Goal: Task Accomplishment & Management: Use online tool/utility

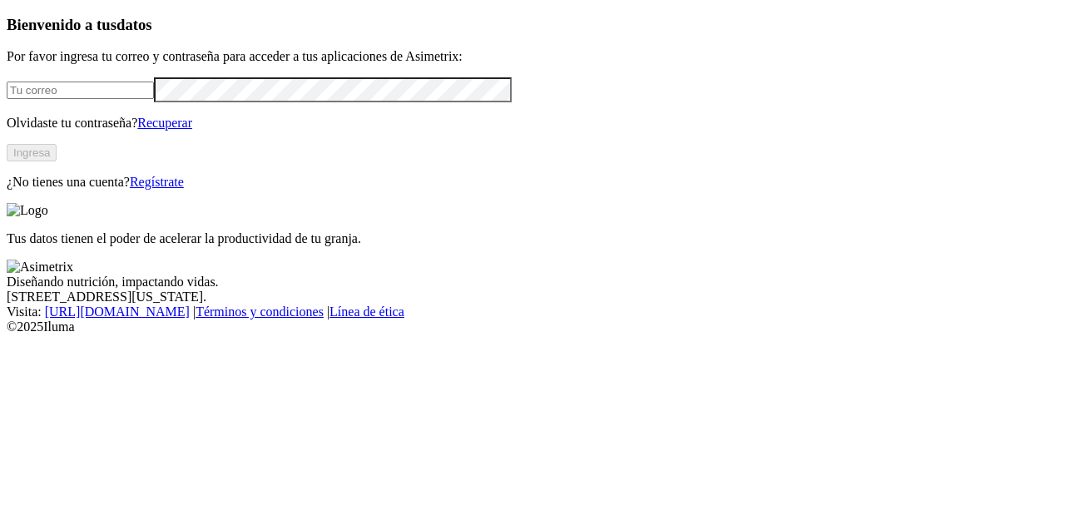
type input "[PERSON_NAME][EMAIL_ADDRESS][PERSON_NAME][DOMAIN_NAME]"
click at [57, 161] on button "Ingresa" at bounding box center [32, 152] width 50 height 17
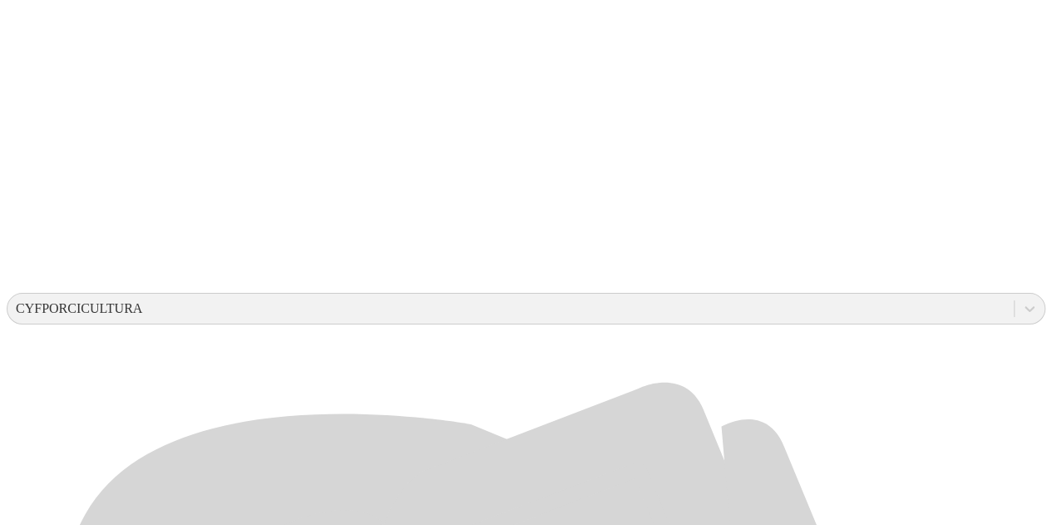
scroll to position [416, 0]
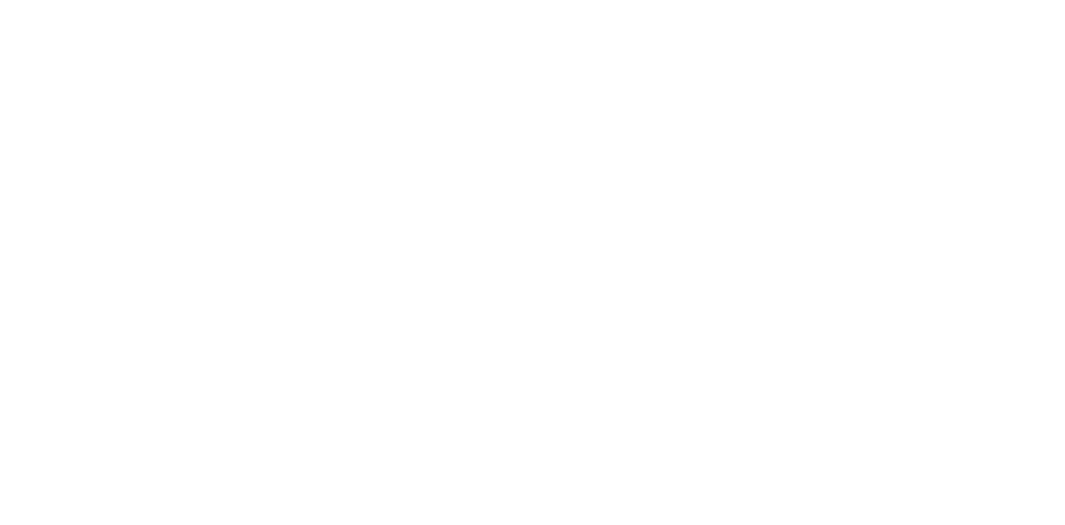
type input "S4-Gestación y Maternidad-[PERSON_NAME]- Agropecuaria [PERSON_NAME]- El Amparo-…"
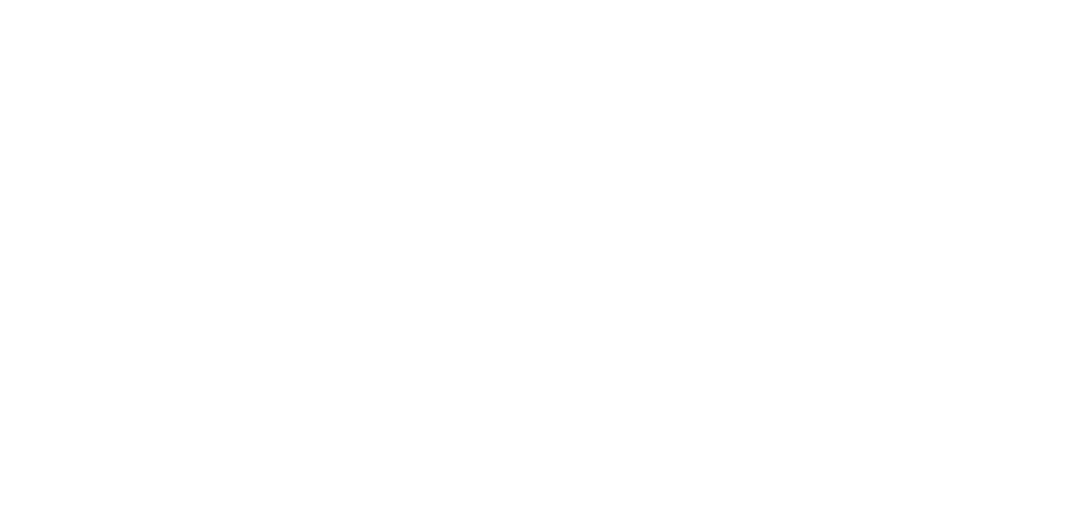
drag, startPoint x: 97, startPoint y: 264, endPoint x: 55, endPoint y: 259, distance: 42.7
type input "S4-Primerizas-[PERSON_NAME]-Agropecuaria [PERSON_NAME]- El Amparo-Agosto-2025.x…"
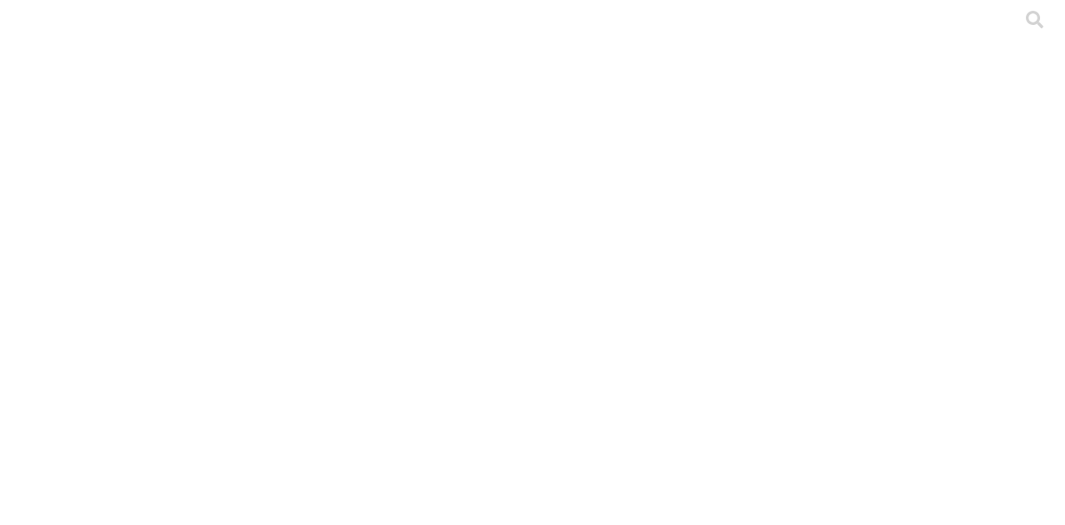
drag, startPoint x: 334, startPoint y: 375, endPoint x: 350, endPoint y: 290, distance: 86.5
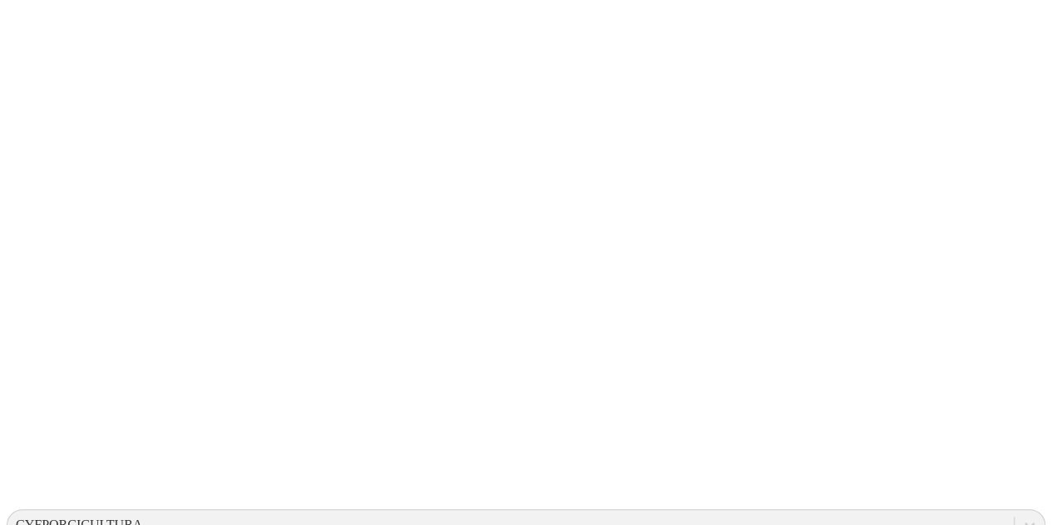
scroll to position [250, 0]
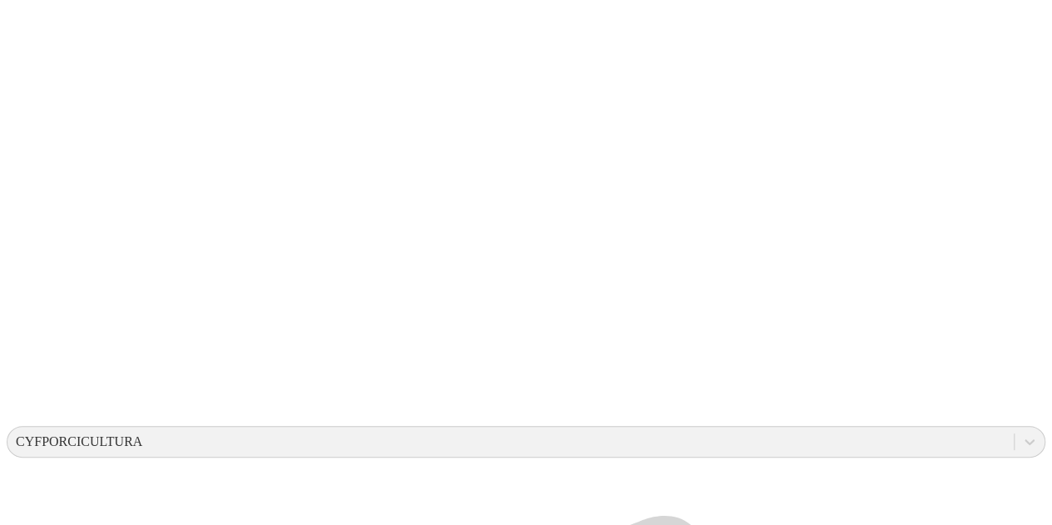
click at [344, 230] on div at bounding box center [533, 262] width 1052 height 525
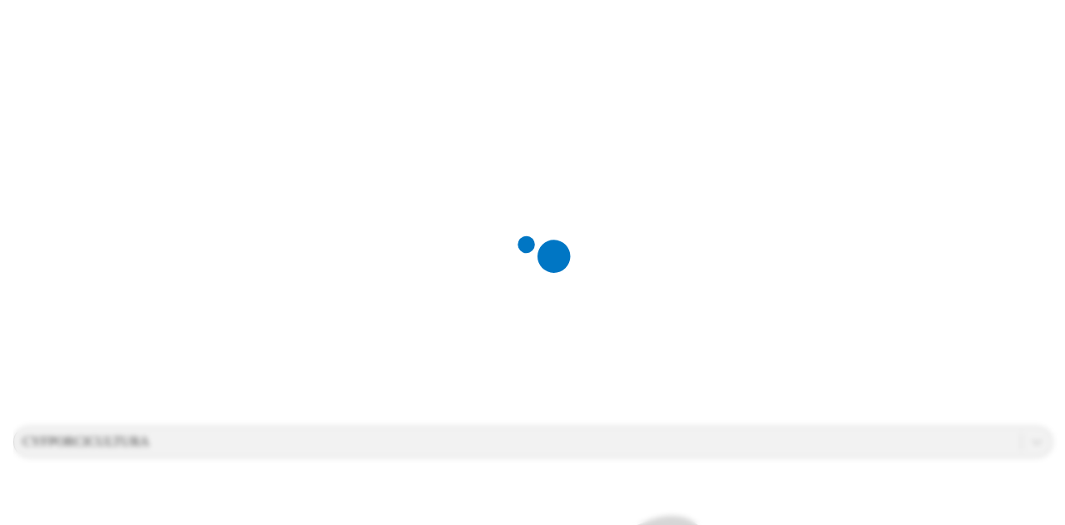
scroll to position [0, 0]
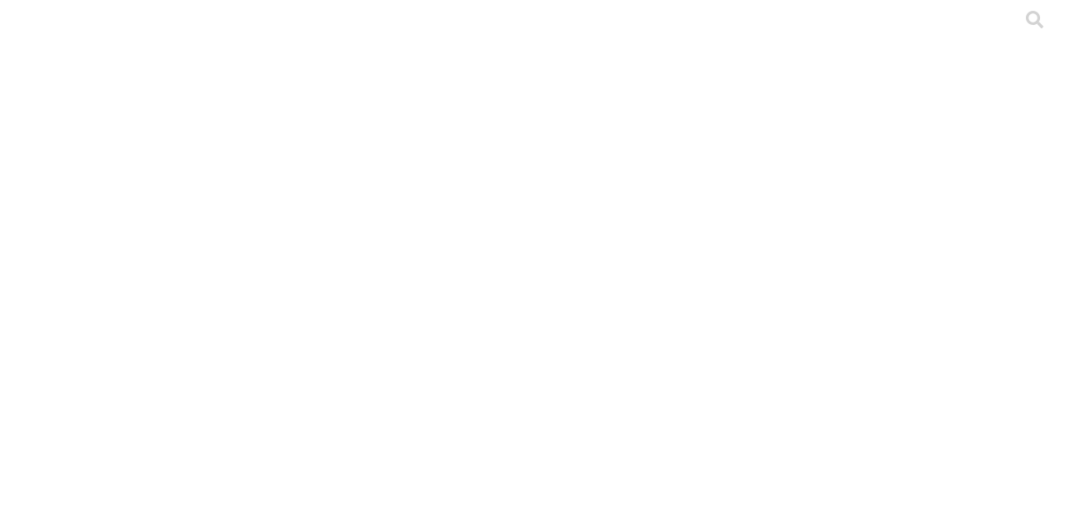
click at [324, 245] on div at bounding box center [539, 262] width 1065 height 525
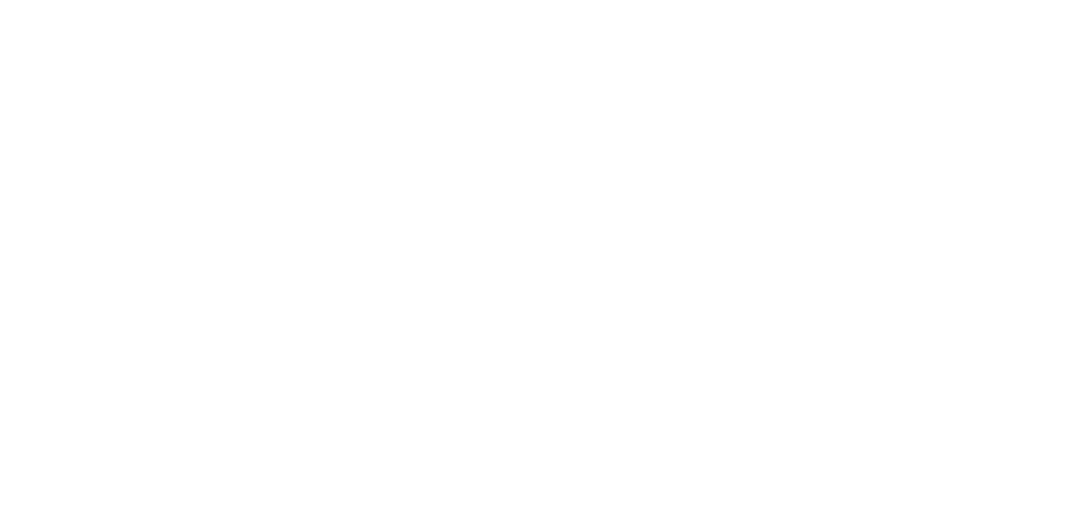
drag, startPoint x: 91, startPoint y: 260, endPoint x: 0, endPoint y: 255, distance: 90.8
type input "S4-Gestación y Maternidad-[PERSON_NAME]- Agropecuaria [PERSON_NAME]- El Amparo-…"
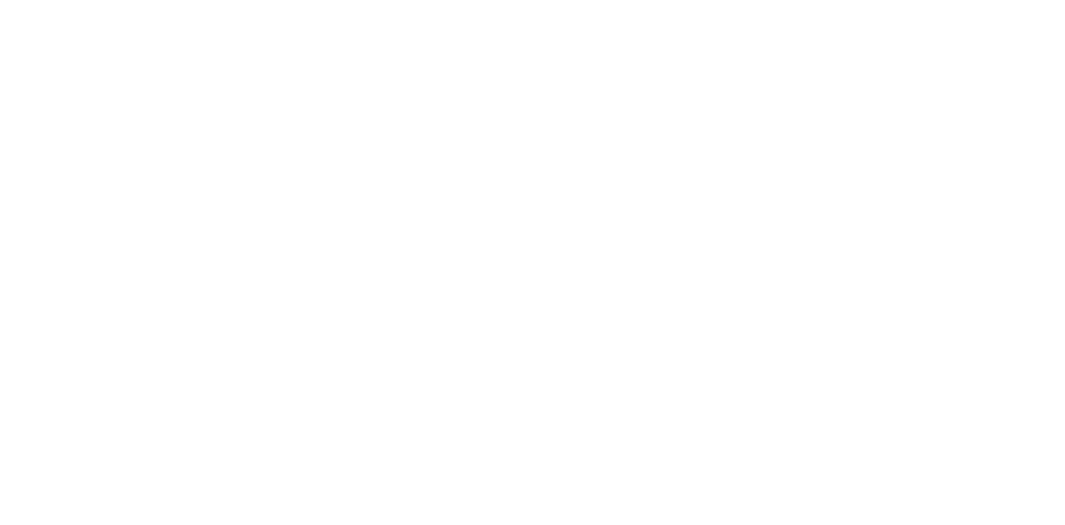
type input "S4-Gestación y Maternidad-[PERSON_NAME]- Agropecuaria [PERSON_NAME]- El Amparo-…"
